Goal: Task Accomplishment & Management: Manage account settings

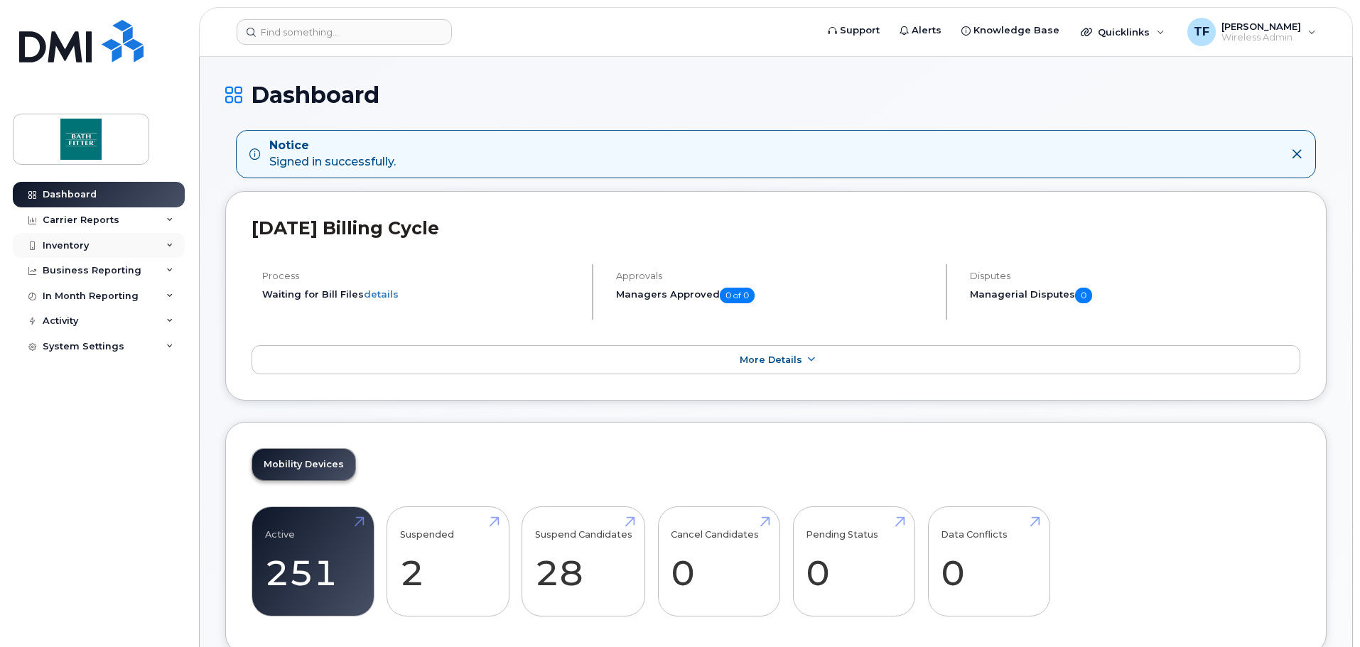
click at [71, 242] on div "Inventory" at bounding box center [66, 245] width 46 height 11
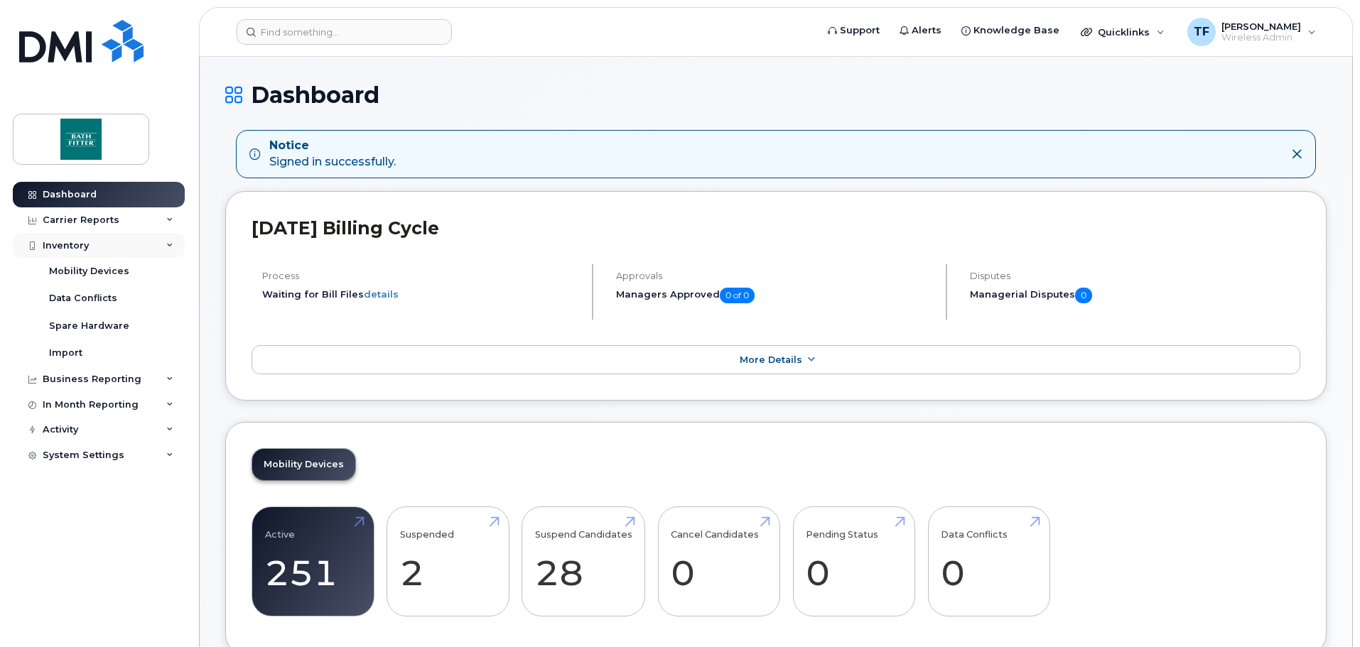
click at [59, 251] on div "Inventory" at bounding box center [99, 246] width 172 height 26
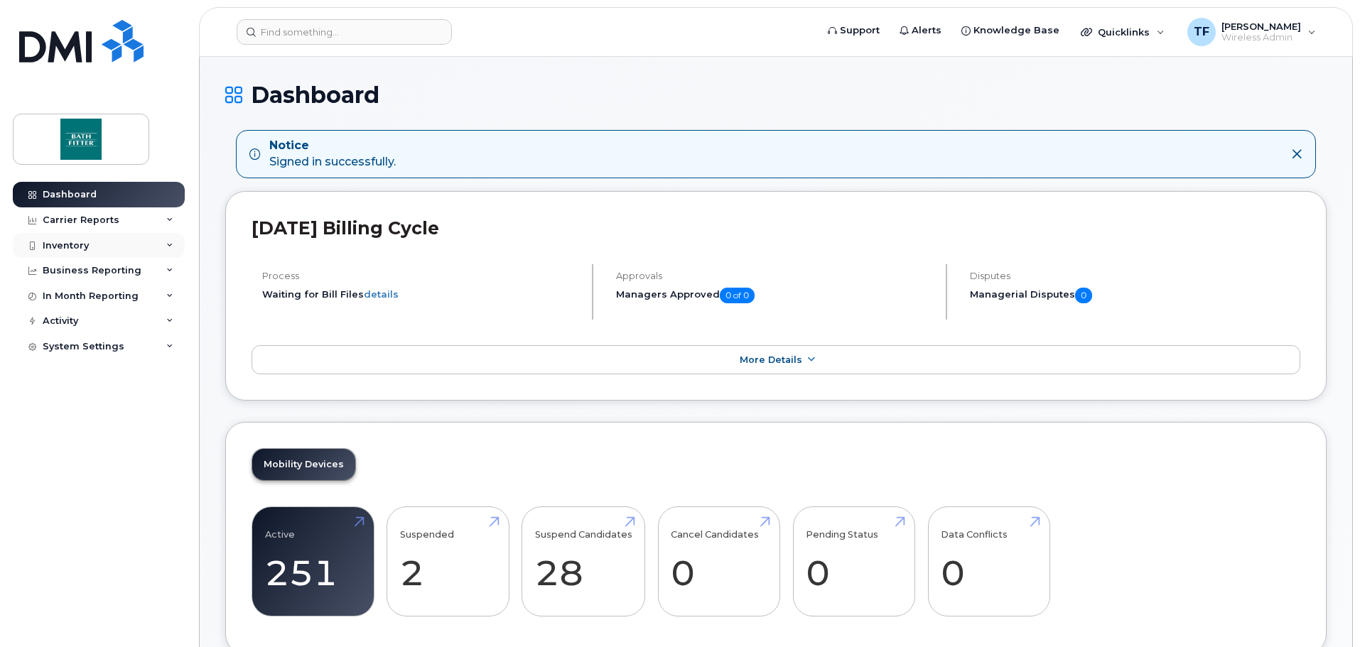
click at [59, 251] on div "Inventory" at bounding box center [99, 246] width 172 height 26
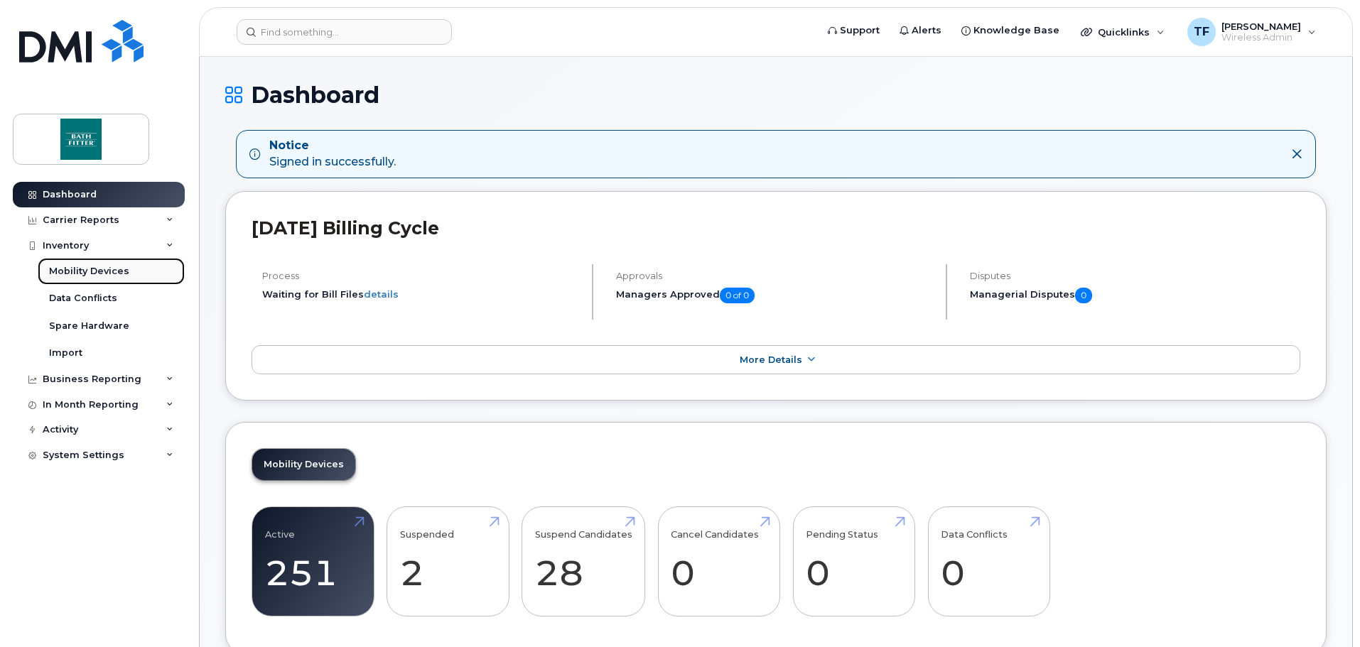
click at [78, 270] on div "Mobility Devices" at bounding box center [89, 271] width 80 height 13
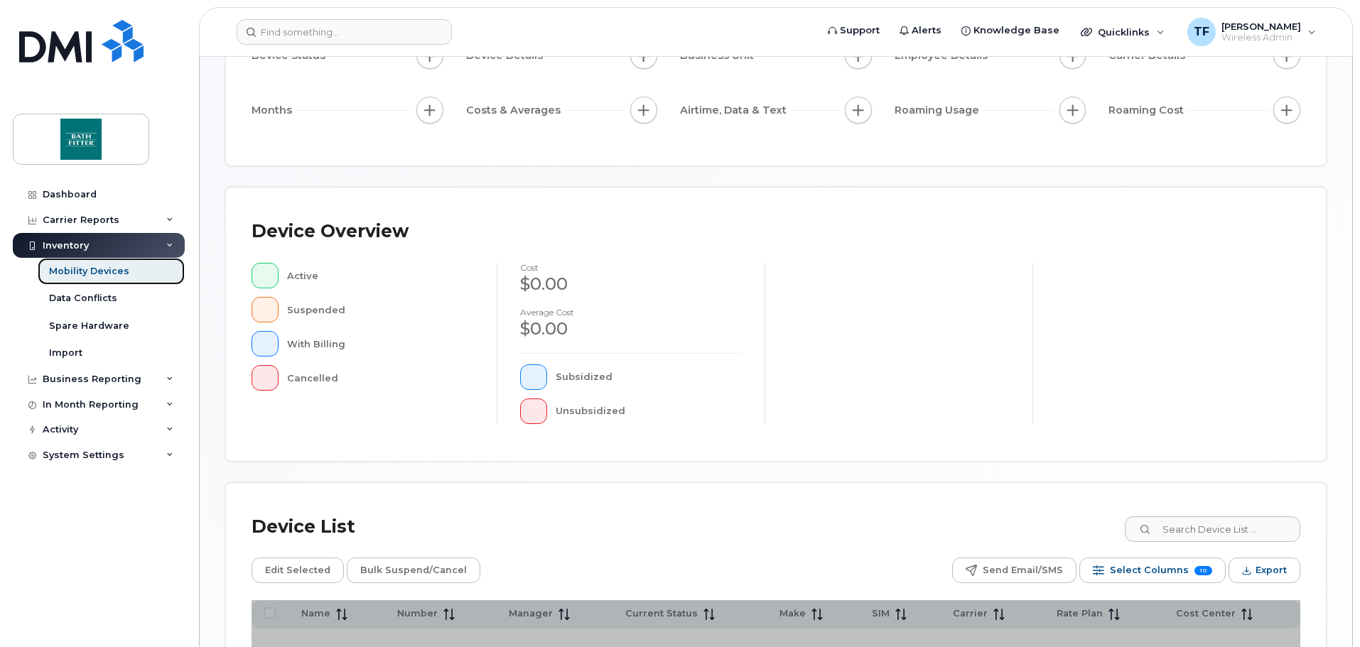
scroll to position [330, 0]
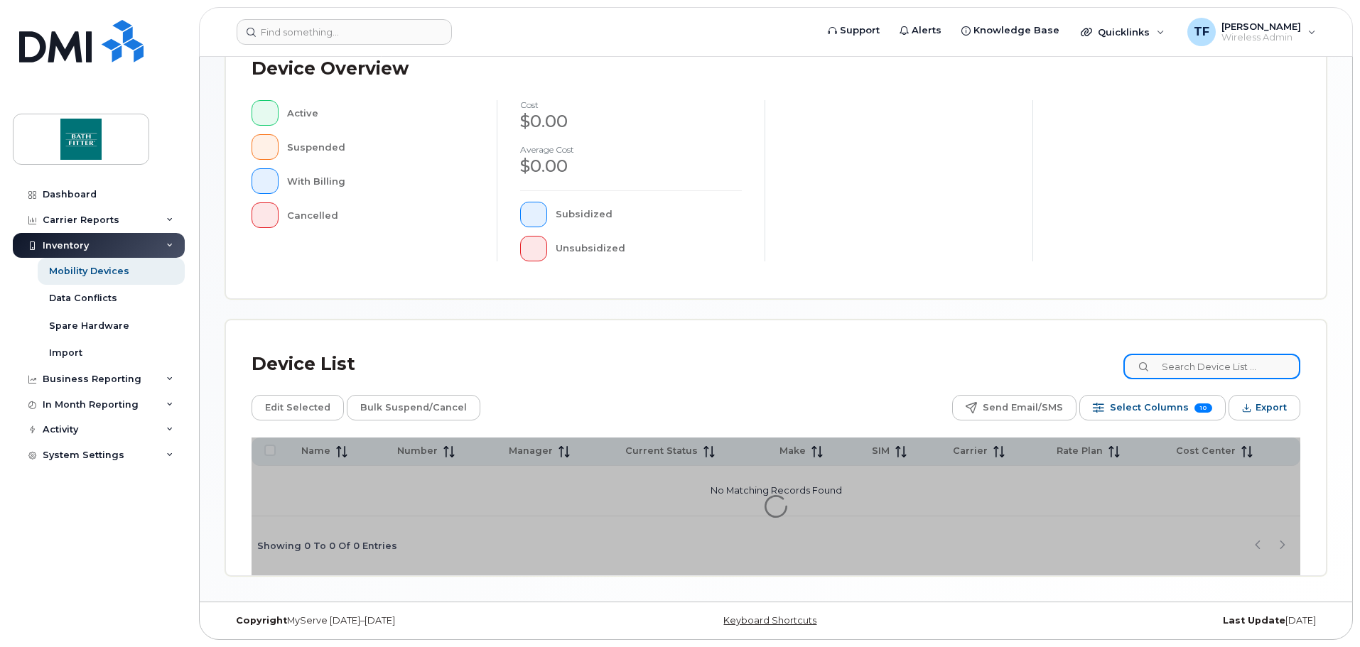
click at [1245, 373] on input at bounding box center [1211, 367] width 177 height 26
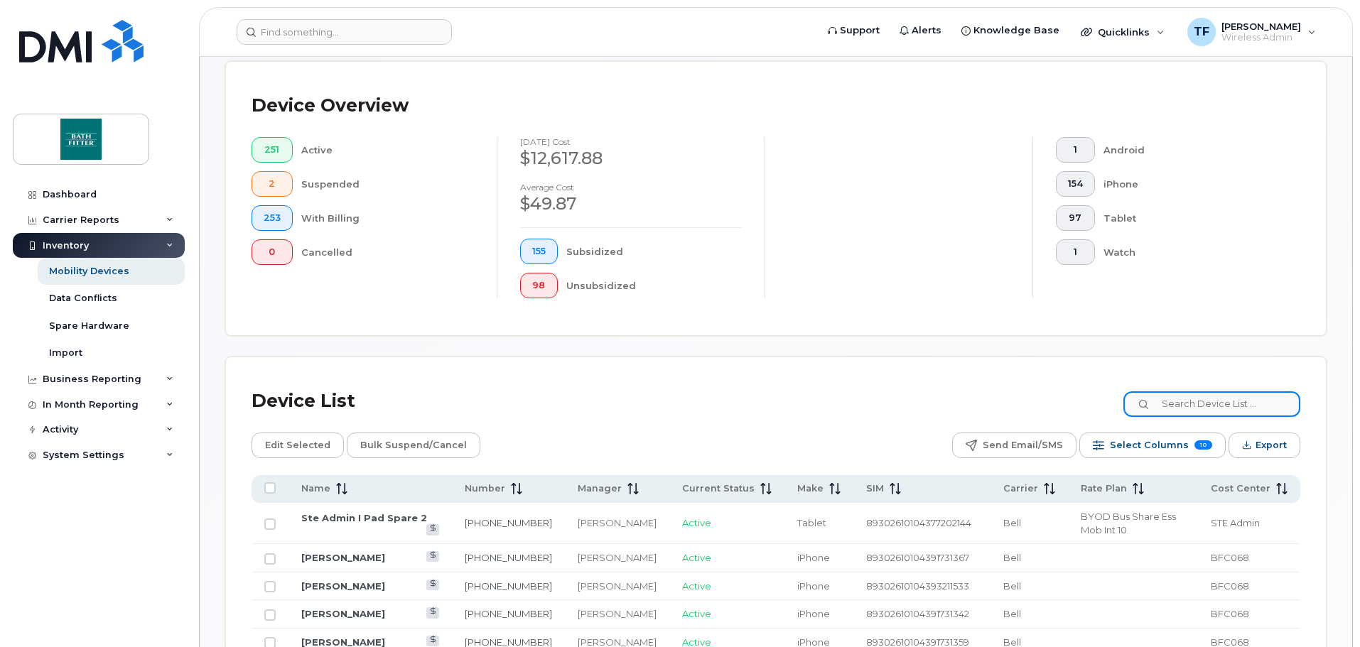
click at [1186, 391] on input "text" at bounding box center [1211, 404] width 177 height 26
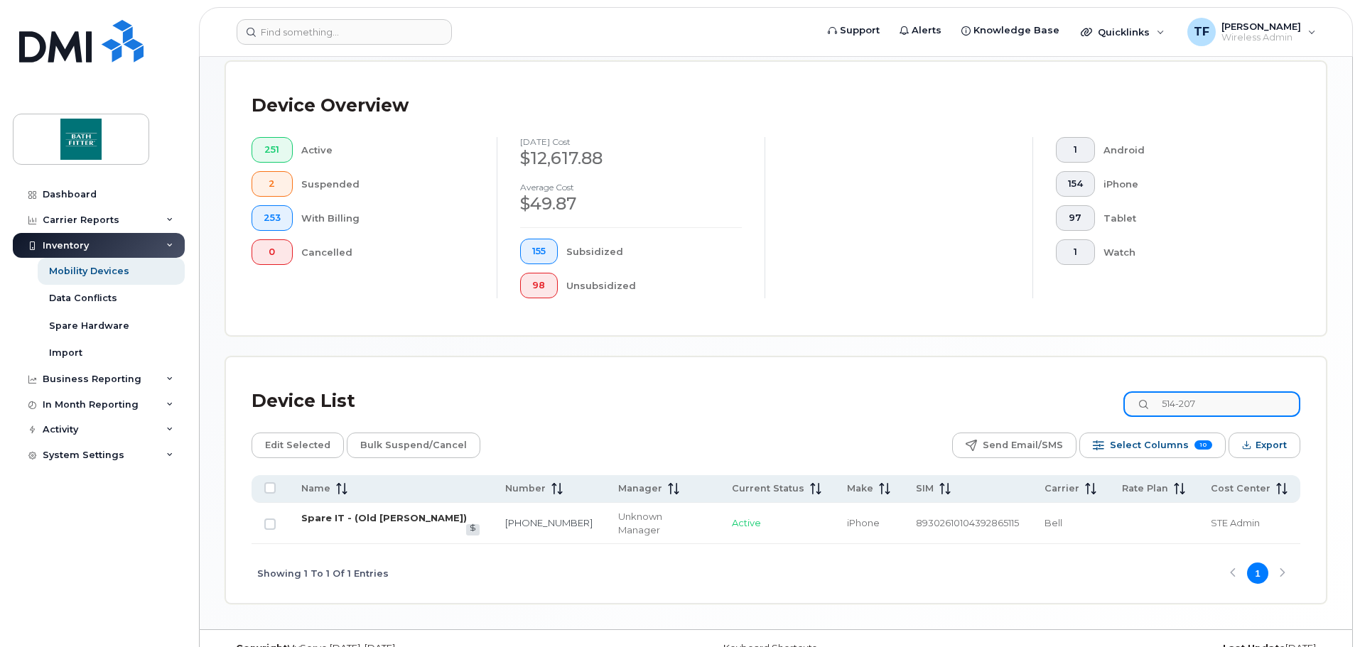
type input "514-207"
click at [374, 512] on link "Spare IT - (Old [PERSON_NAME])" at bounding box center [384, 517] width 166 height 11
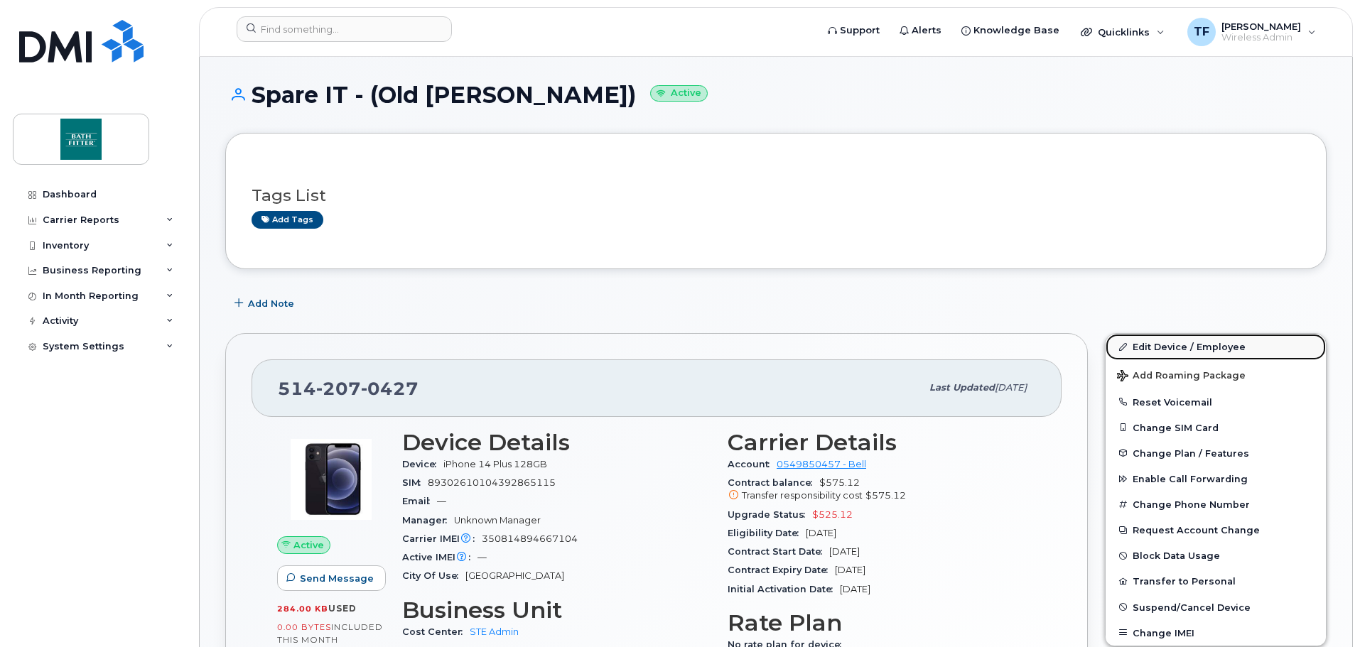
click at [1144, 342] on link "Edit Device / Employee" at bounding box center [1215, 347] width 220 height 26
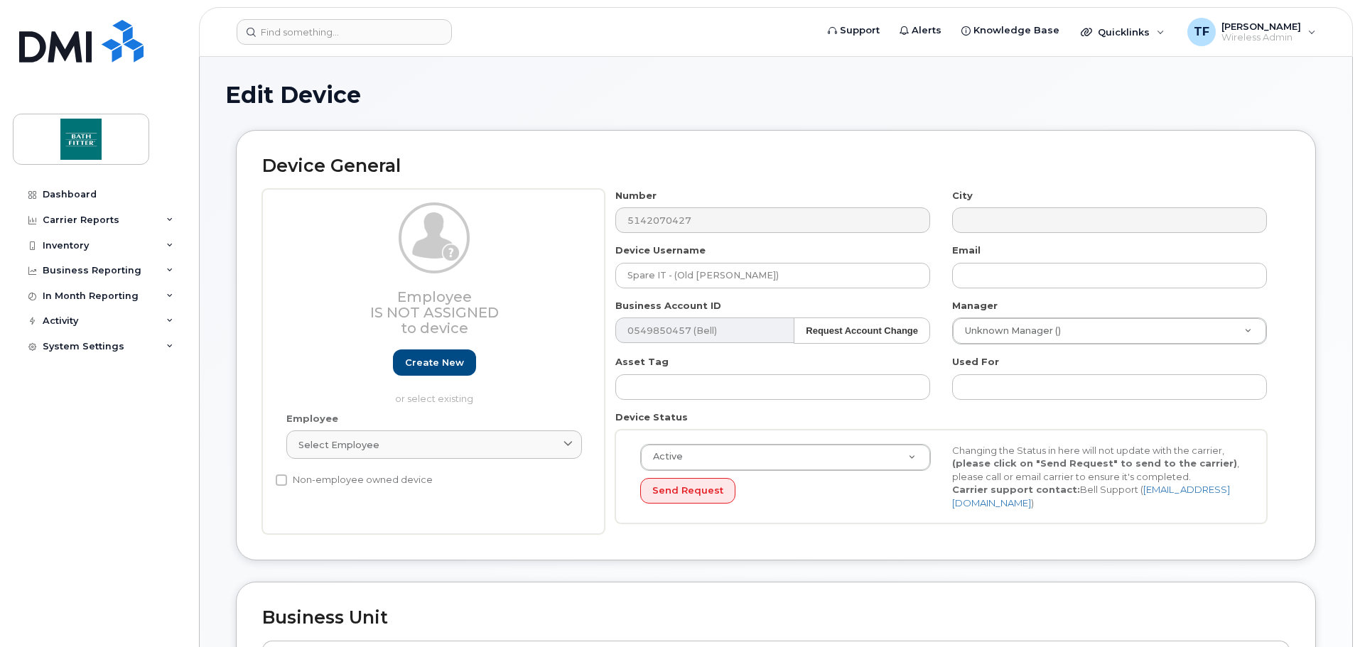
select select "20900717"
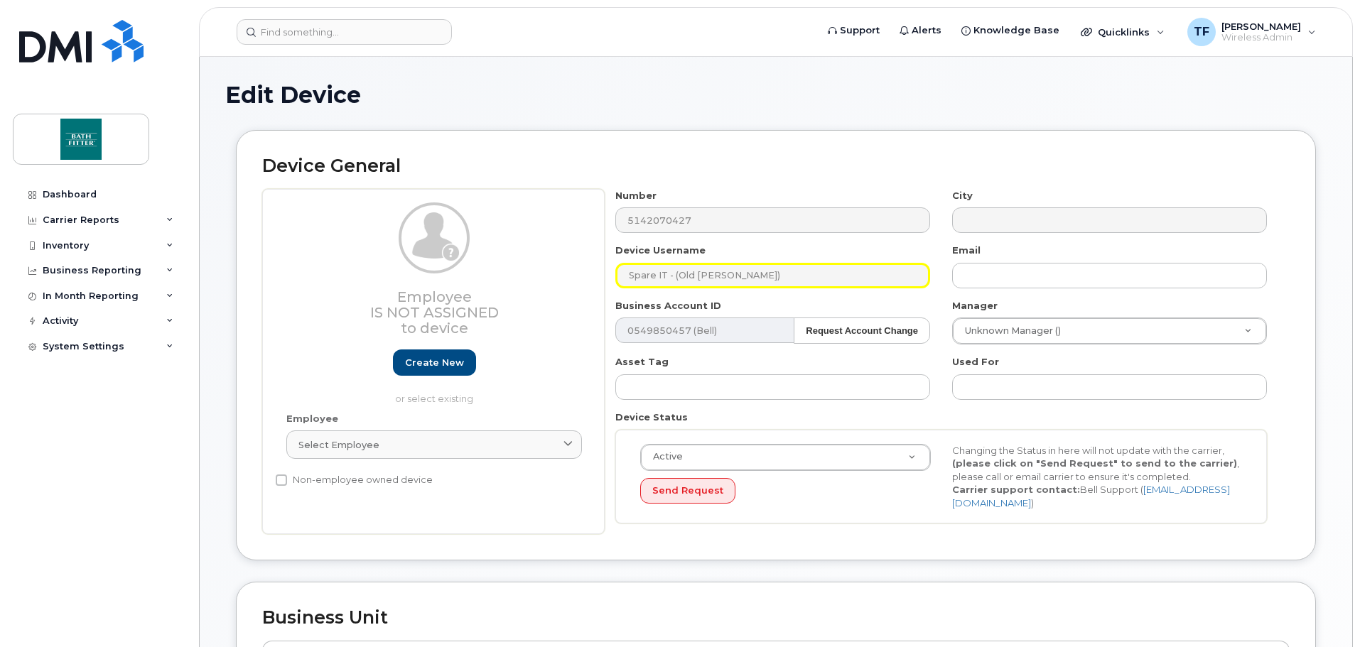
drag, startPoint x: 808, startPoint y: 276, endPoint x: 574, endPoint y: 271, distance: 234.5
click at [574, 271] on div "Employee Is not assigned to device Create new or select existing Employee Selec…" at bounding box center [775, 362] width 1027 height 346
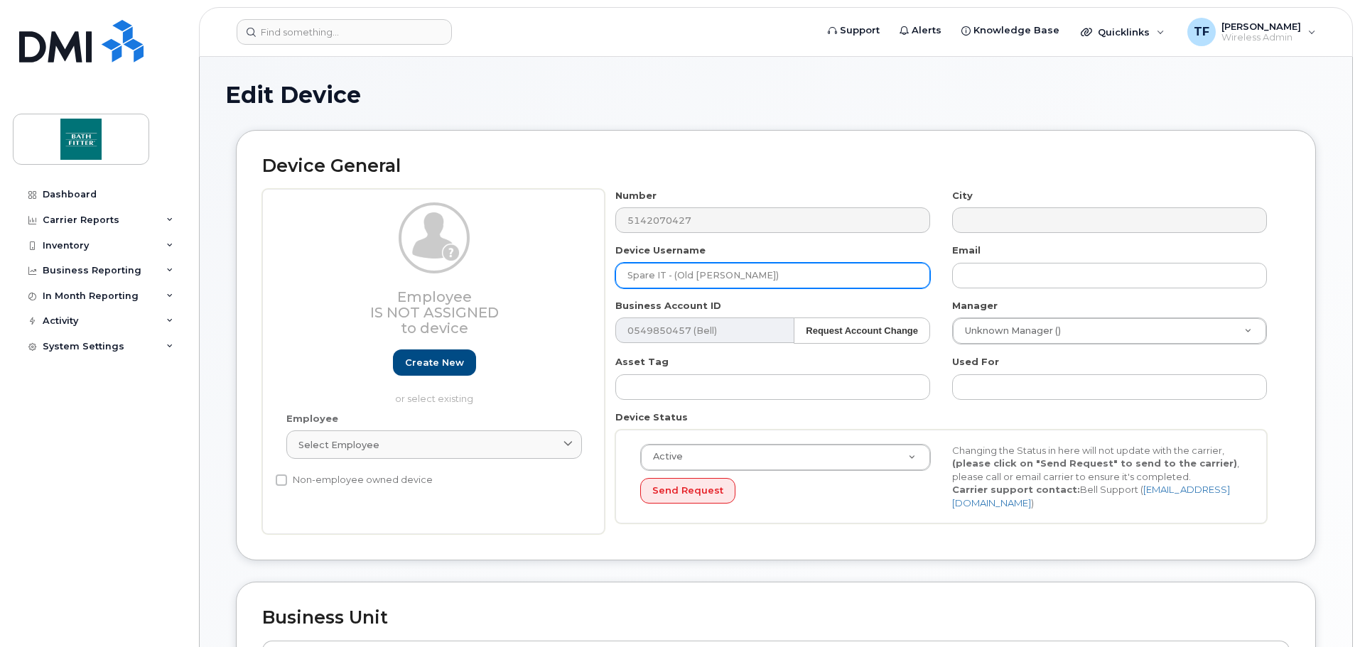
drag, startPoint x: 801, startPoint y: 282, endPoint x: 589, endPoint y: 256, distance: 213.9
click at [589, 256] on div "Employee Is not assigned to device Create new or select existing Employee Selec…" at bounding box center [775, 362] width 1027 height 346
type input "Myriam Poirier"
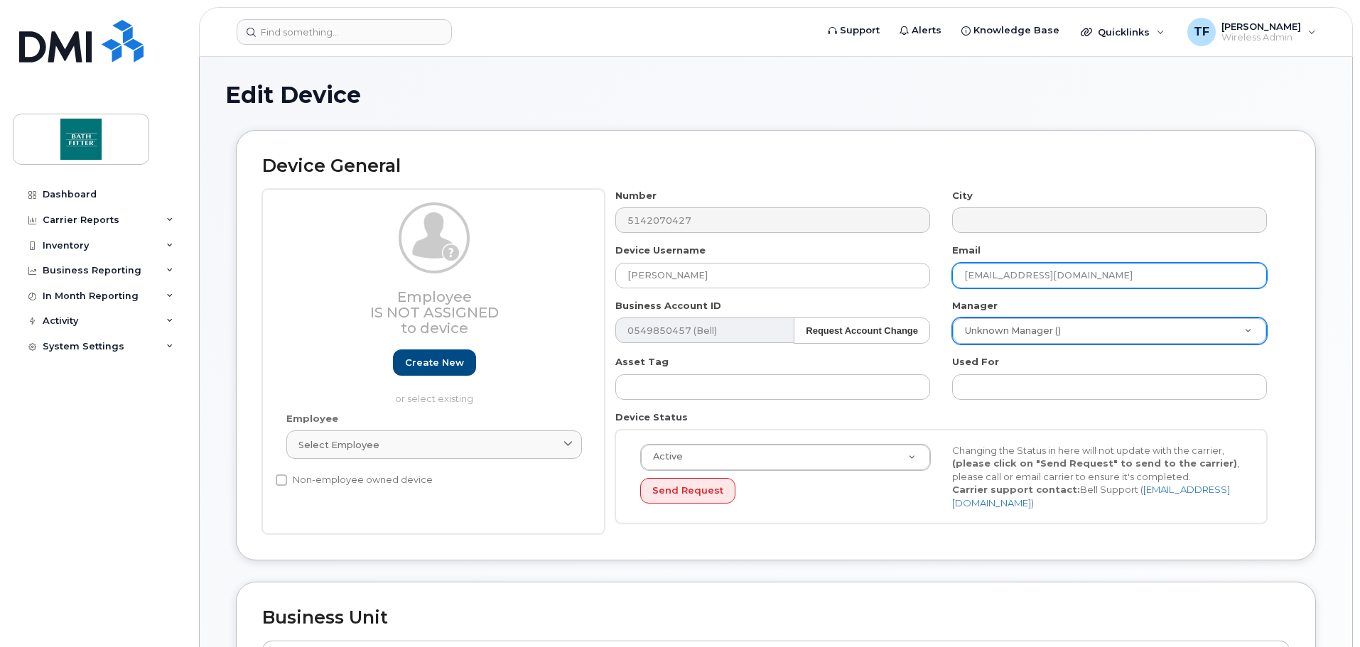
type input "mypoirier@bathfitter.com"
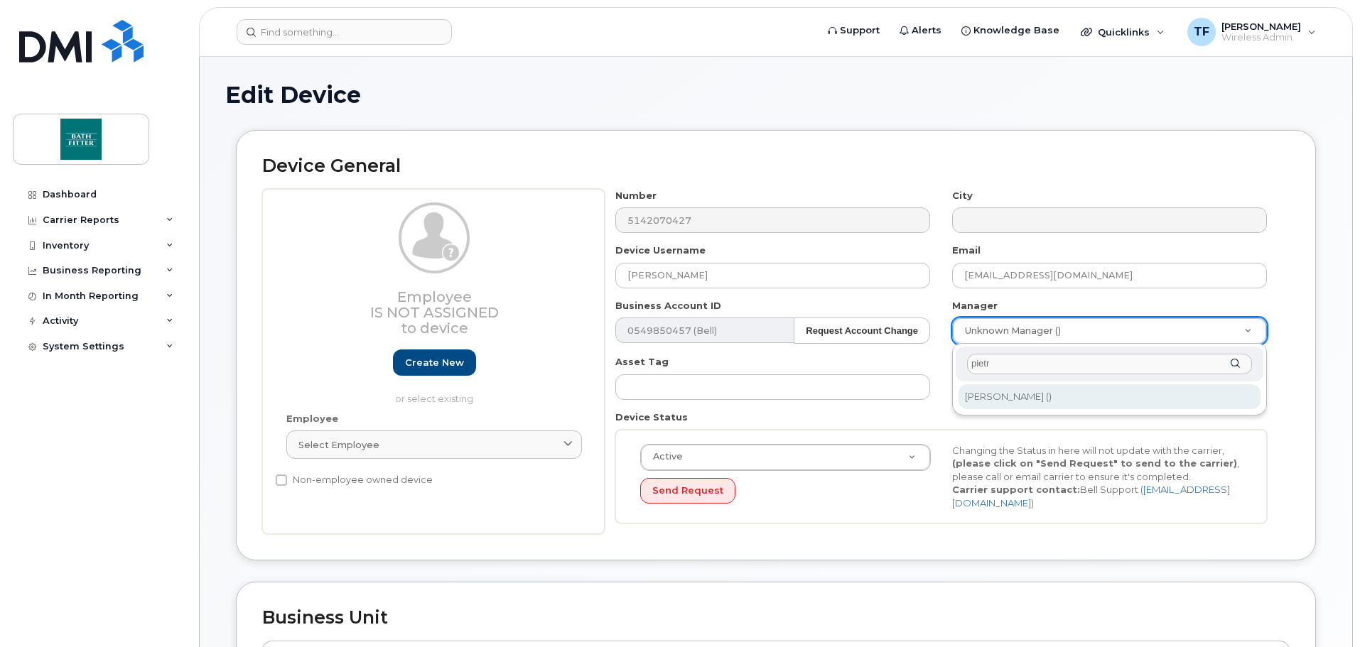
type input "pietr"
type input "1919866"
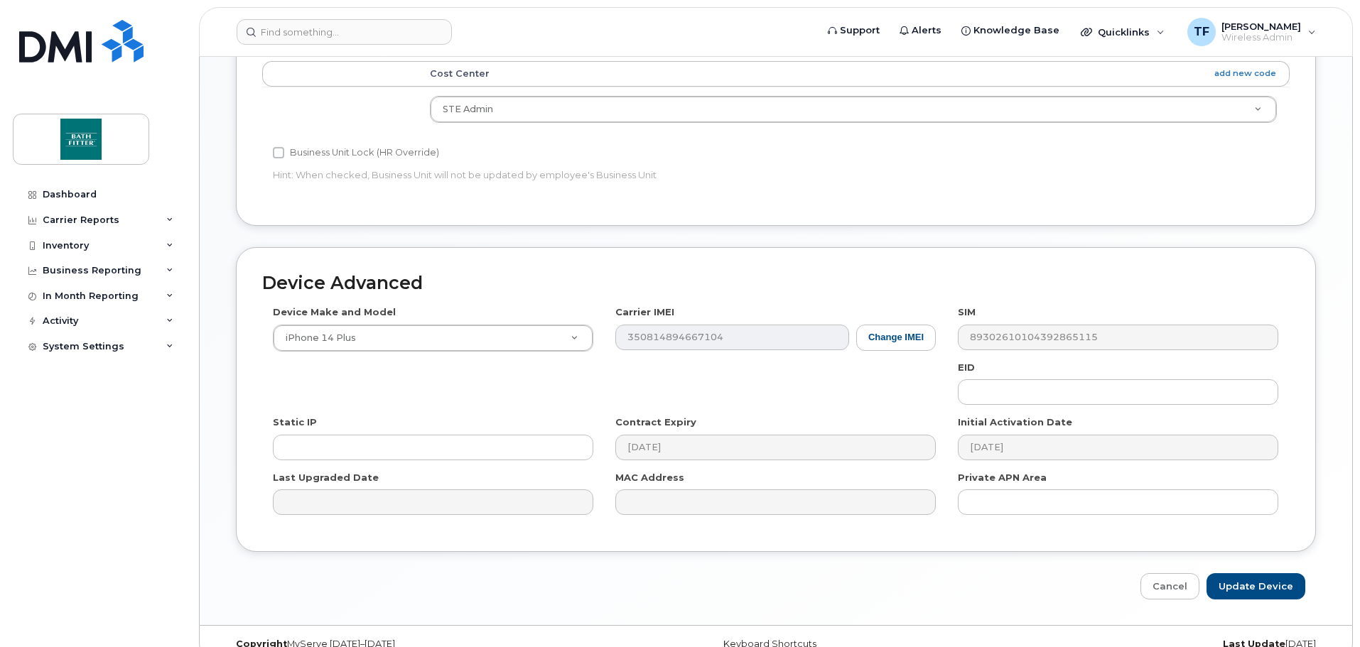
scroll to position [597, 0]
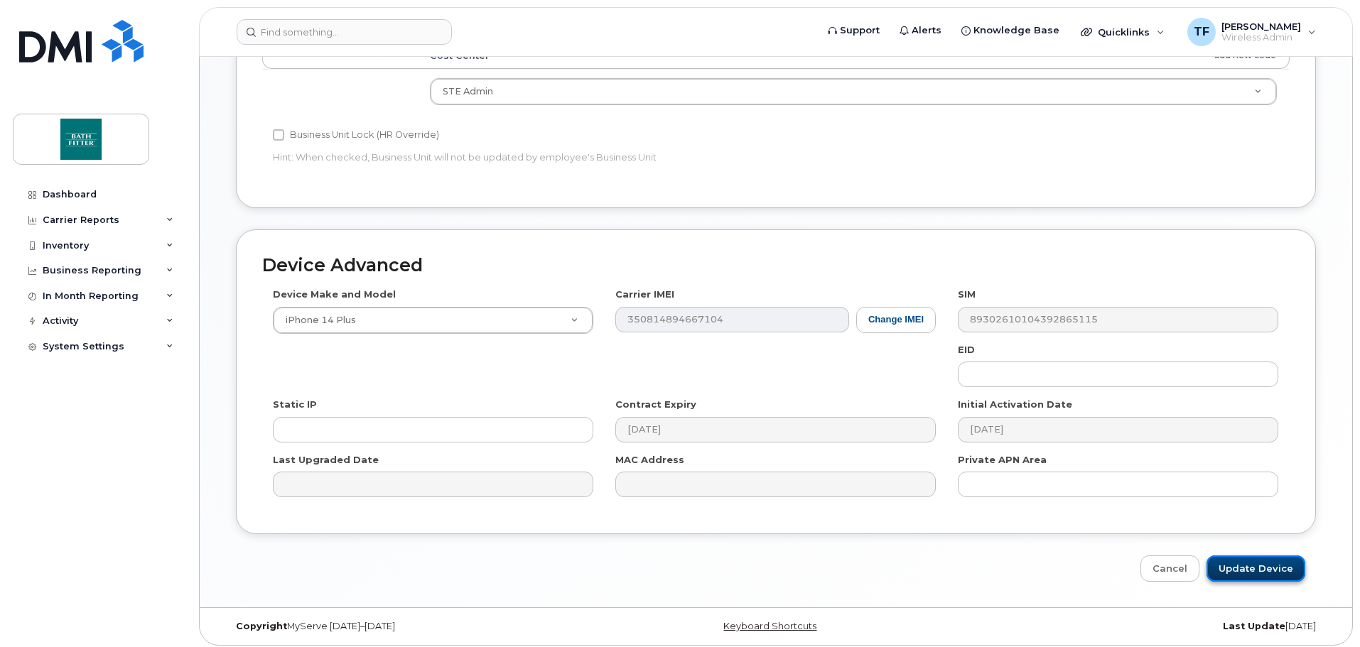
click at [1241, 557] on input "Update Device" at bounding box center [1255, 568] width 99 height 26
type input "Saving..."
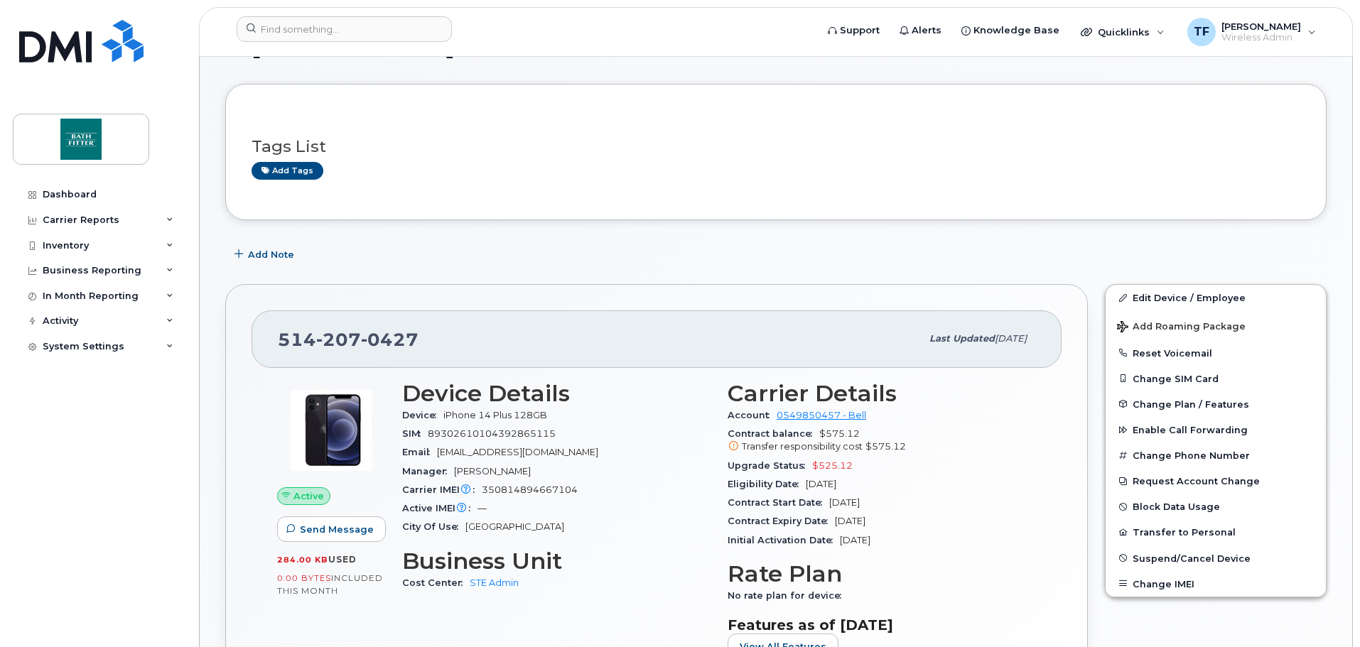
scroll to position [71, 0]
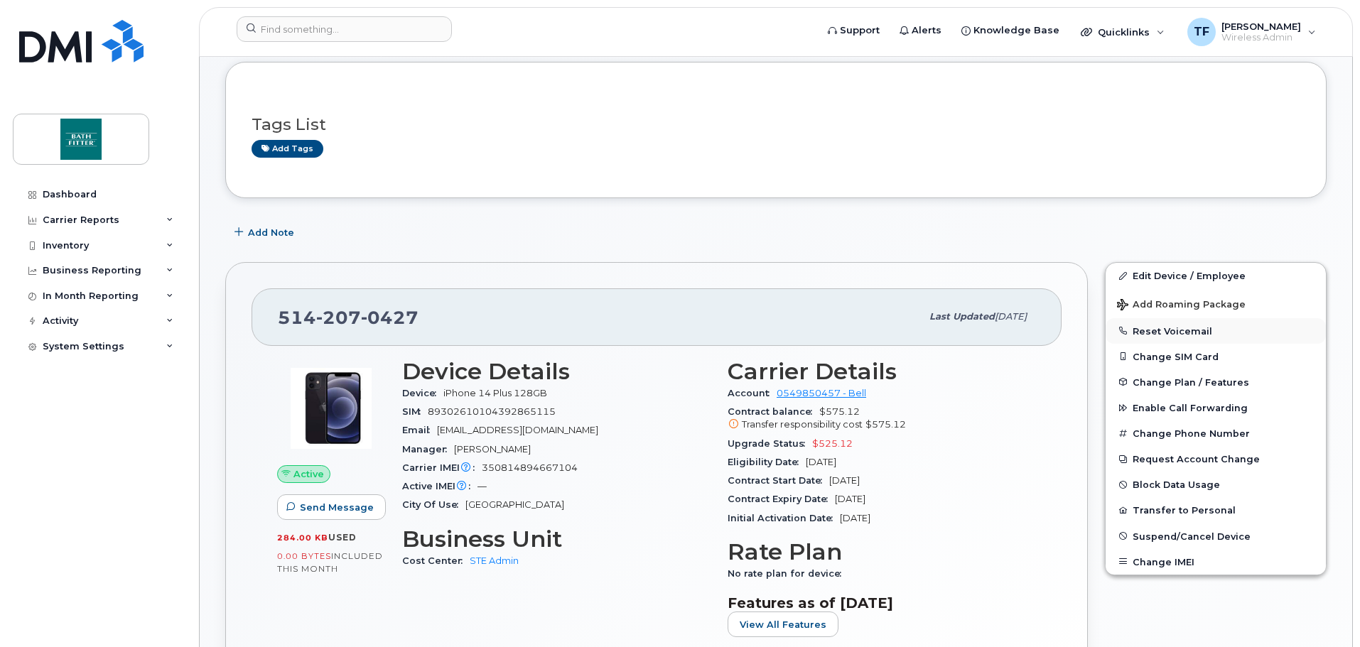
click at [1144, 330] on button "Reset Voicemail" at bounding box center [1215, 331] width 220 height 26
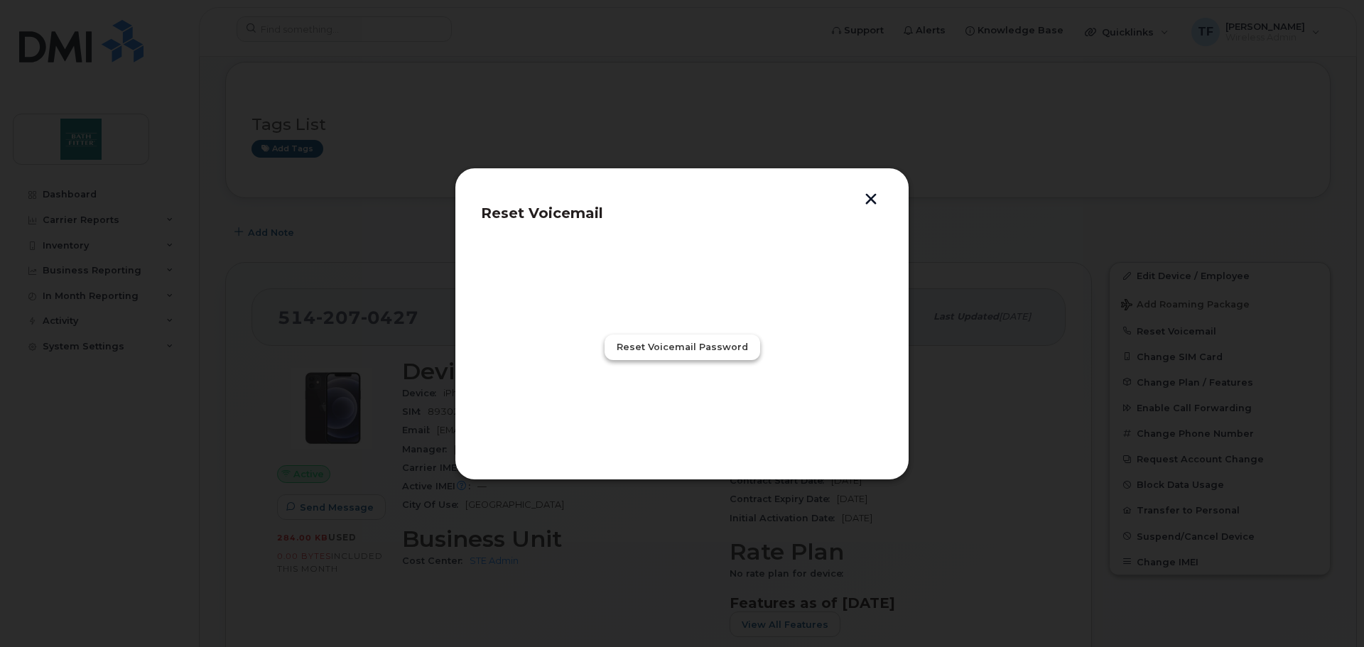
click at [686, 346] on span "Reset Voicemail Password" at bounding box center [682, 346] width 131 height 13
click at [693, 408] on span "Close" at bounding box center [682, 409] width 28 height 13
